Goal: Information Seeking & Learning: Learn about a topic

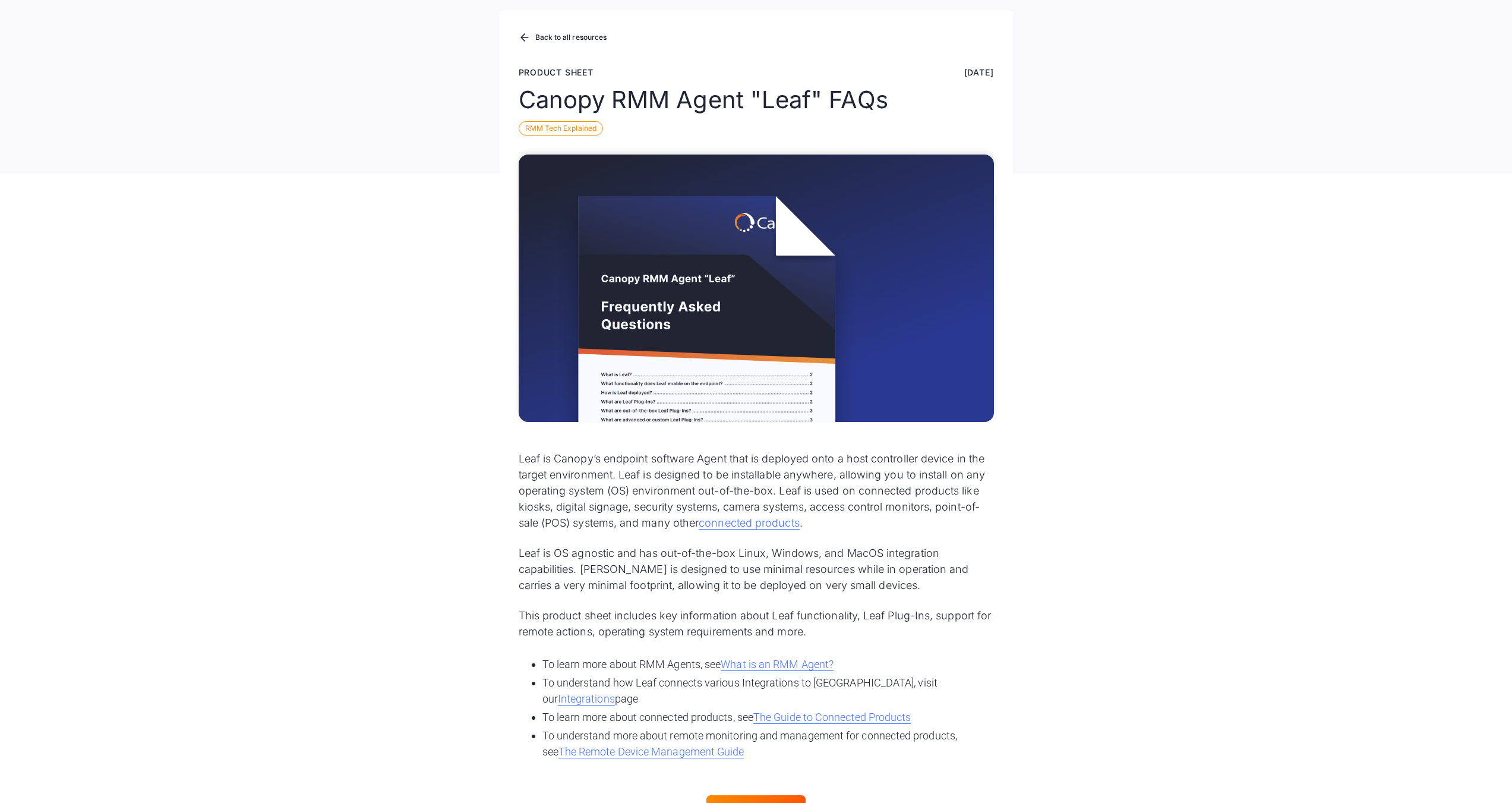
scroll to position [119, 0]
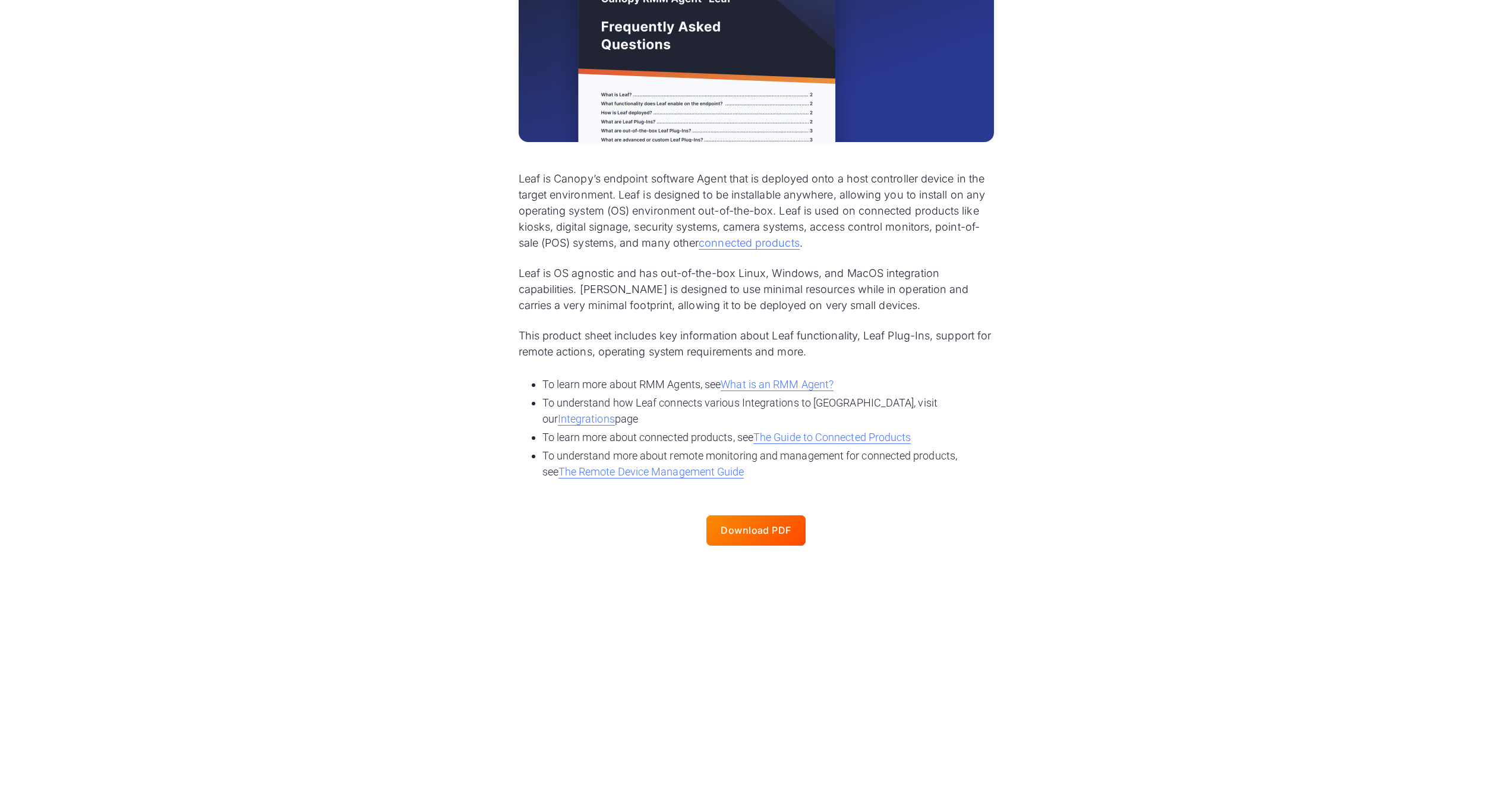
scroll to position [416, 0]
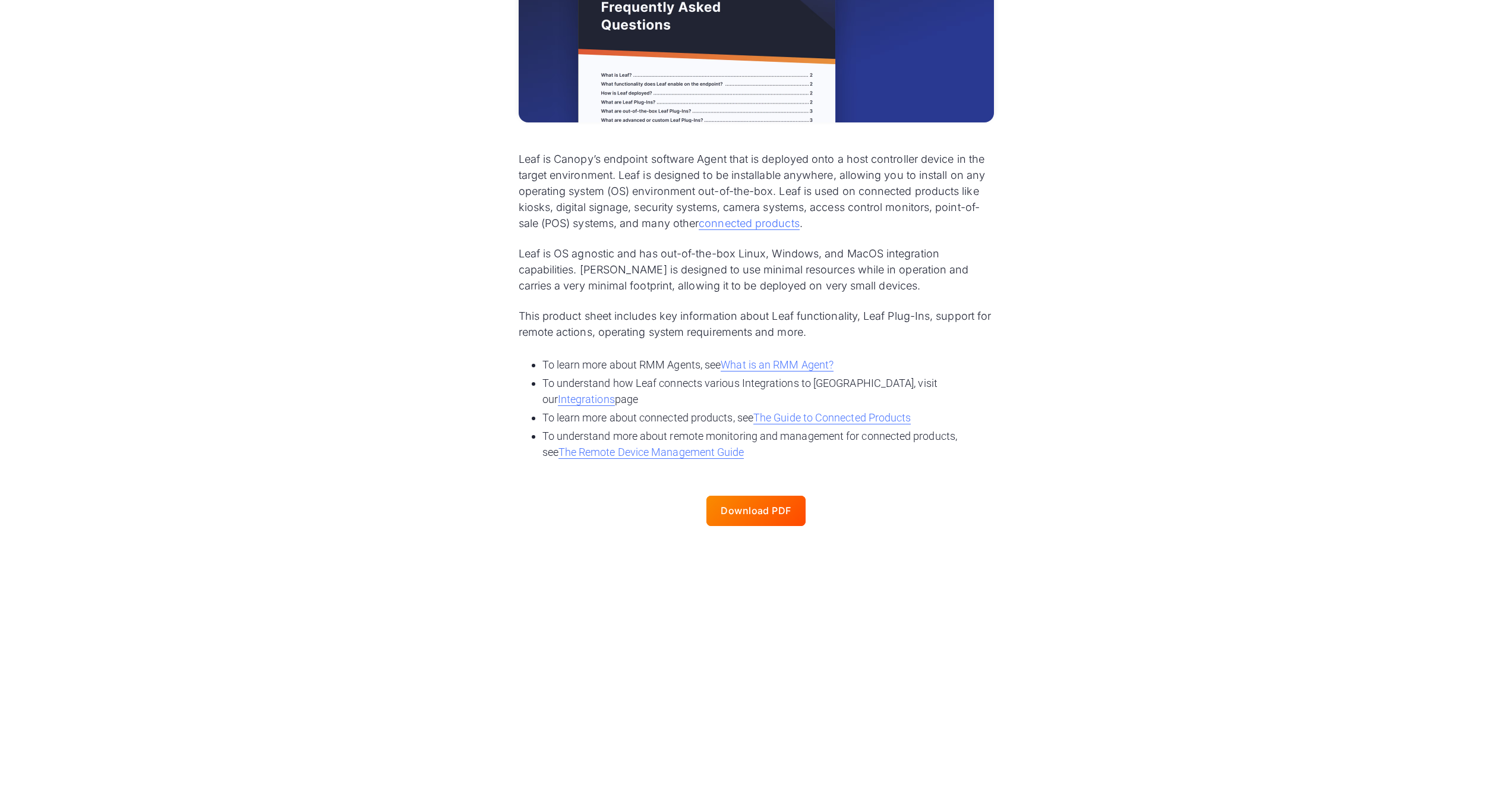
click at [735, 356] on li "To learn more about RMM Agents, see What is an RMM Agent? ‍" at bounding box center [768, 365] width 452 height 16
click at [735, 358] on link "What is an RMM Agent?" at bounding box center [777, 365] width 113 height 13
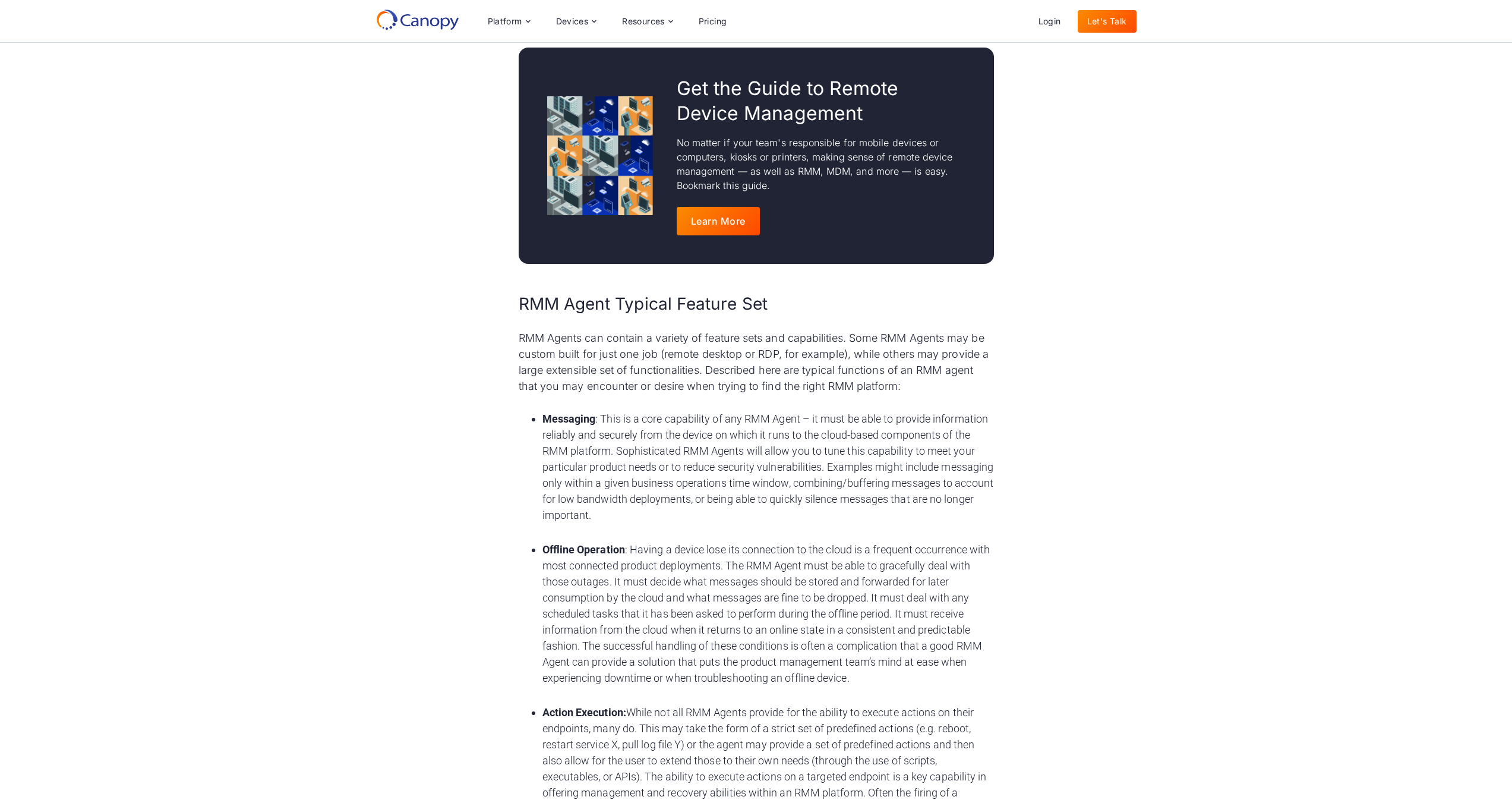
scroll to position [1307, 0]
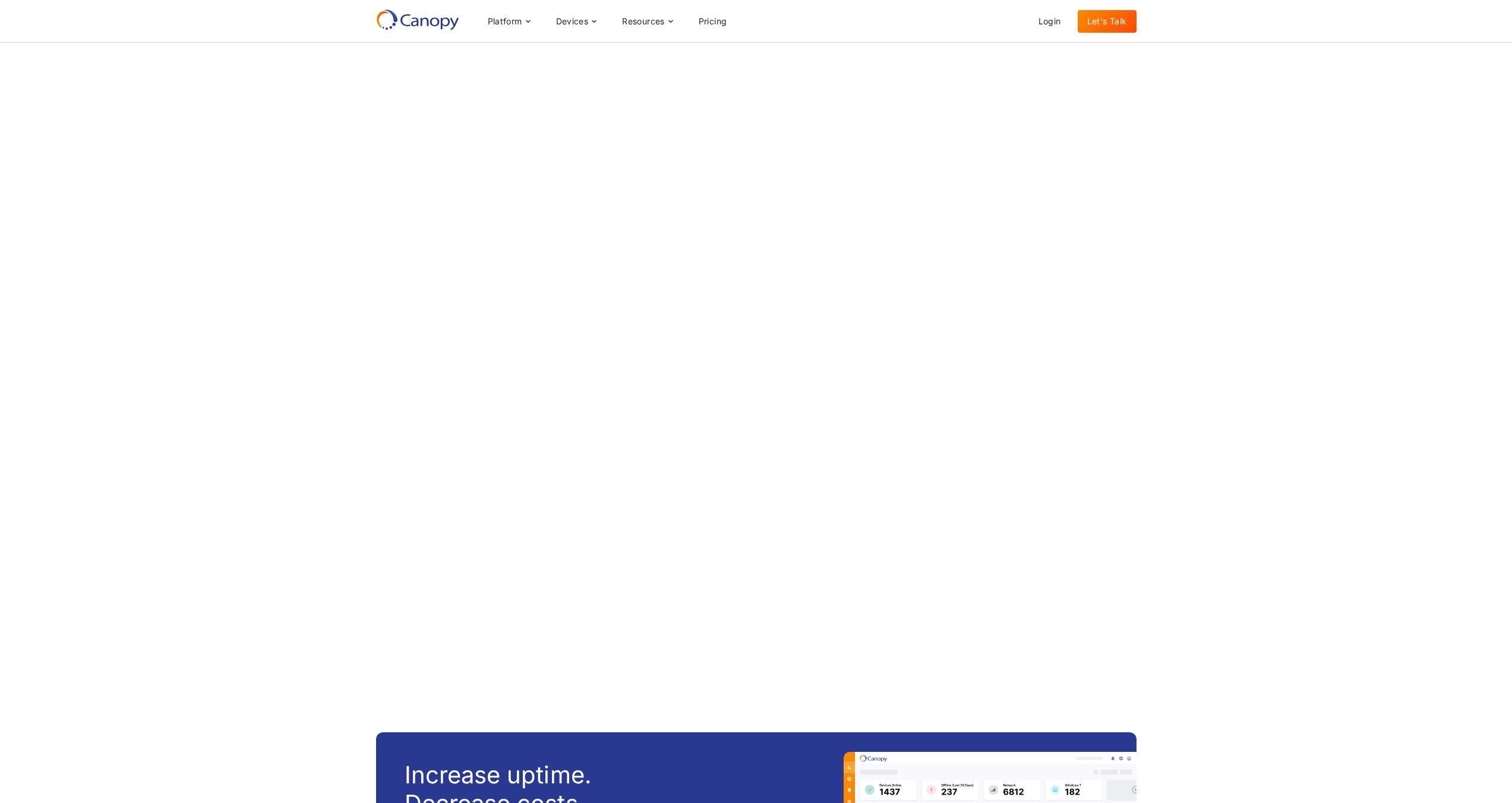
scroll to position [951, 0]
